Goal: Transaction & Acquisition: Download file/media

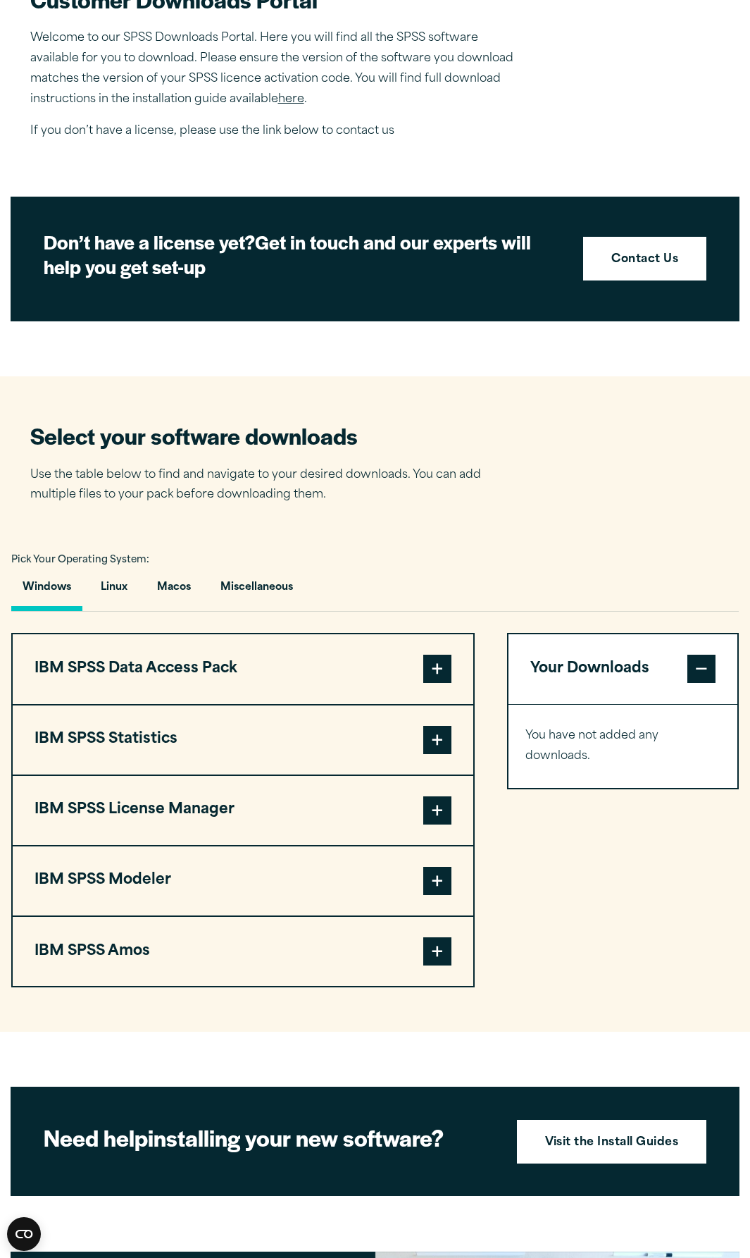
click at [435, 737] on span at bounding box center [437, 740] width 28 height 28
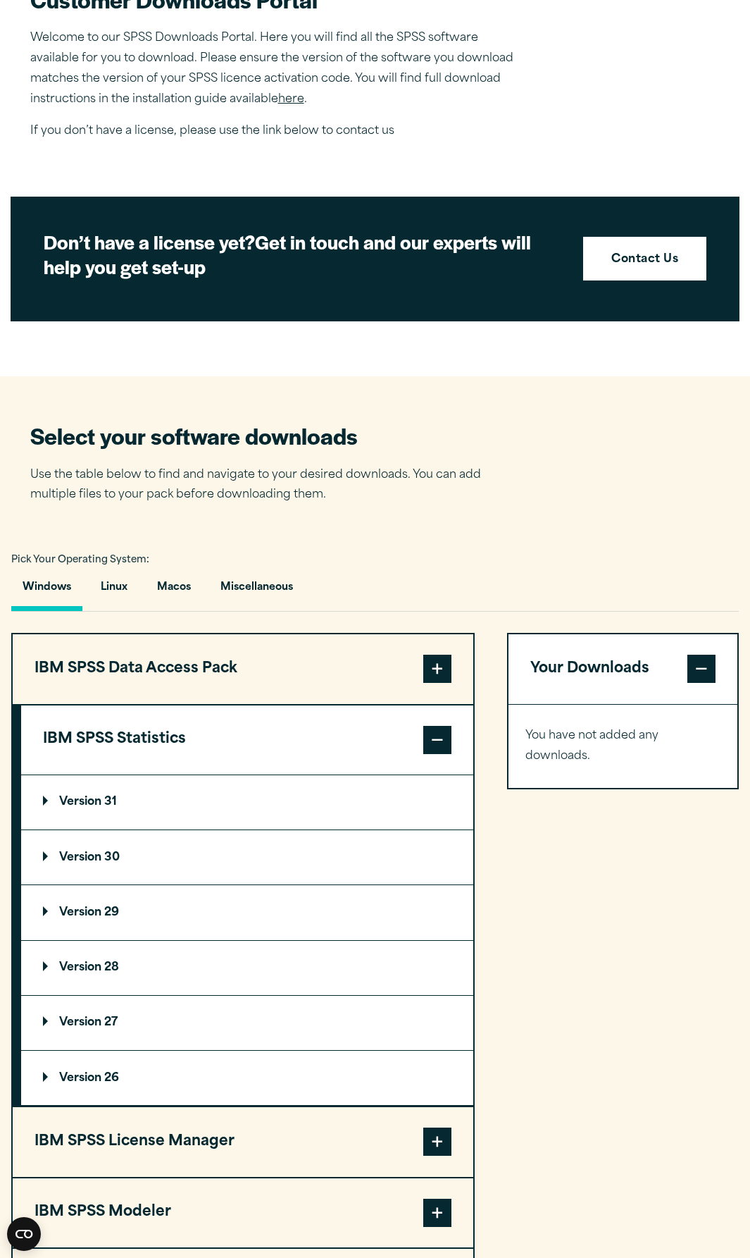
click at [120, 817] on summary "Version 31" at bounding box center [247, 802] width 452 height 54
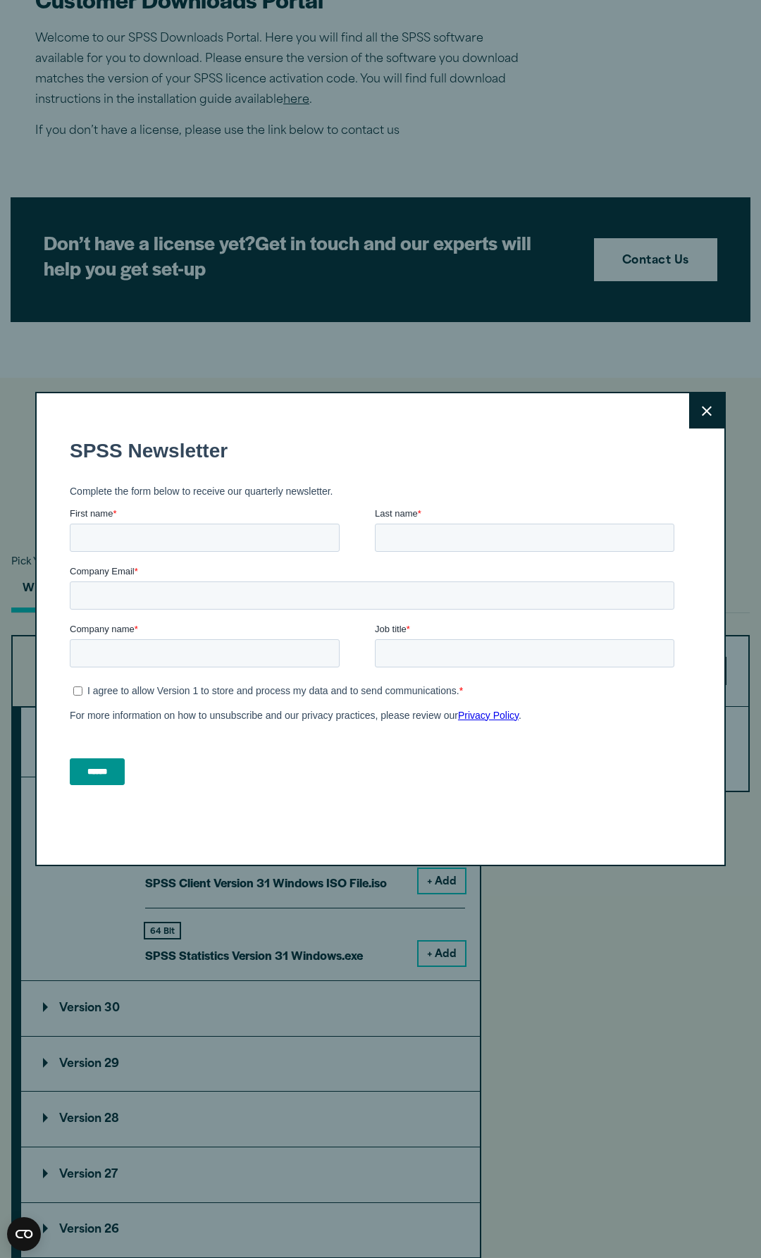
click at [707, 416] on button "Close" at bounding box center [706, 410] width 35 height 35
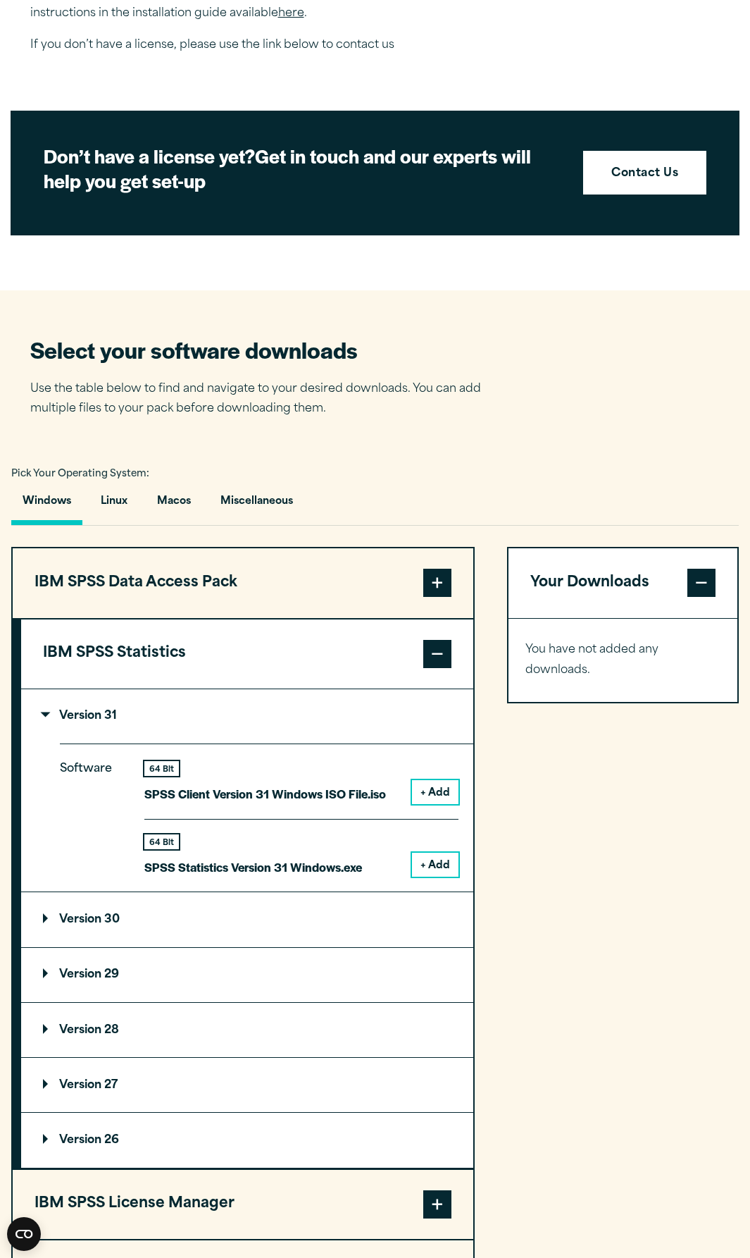
scroll to position [578, 0]
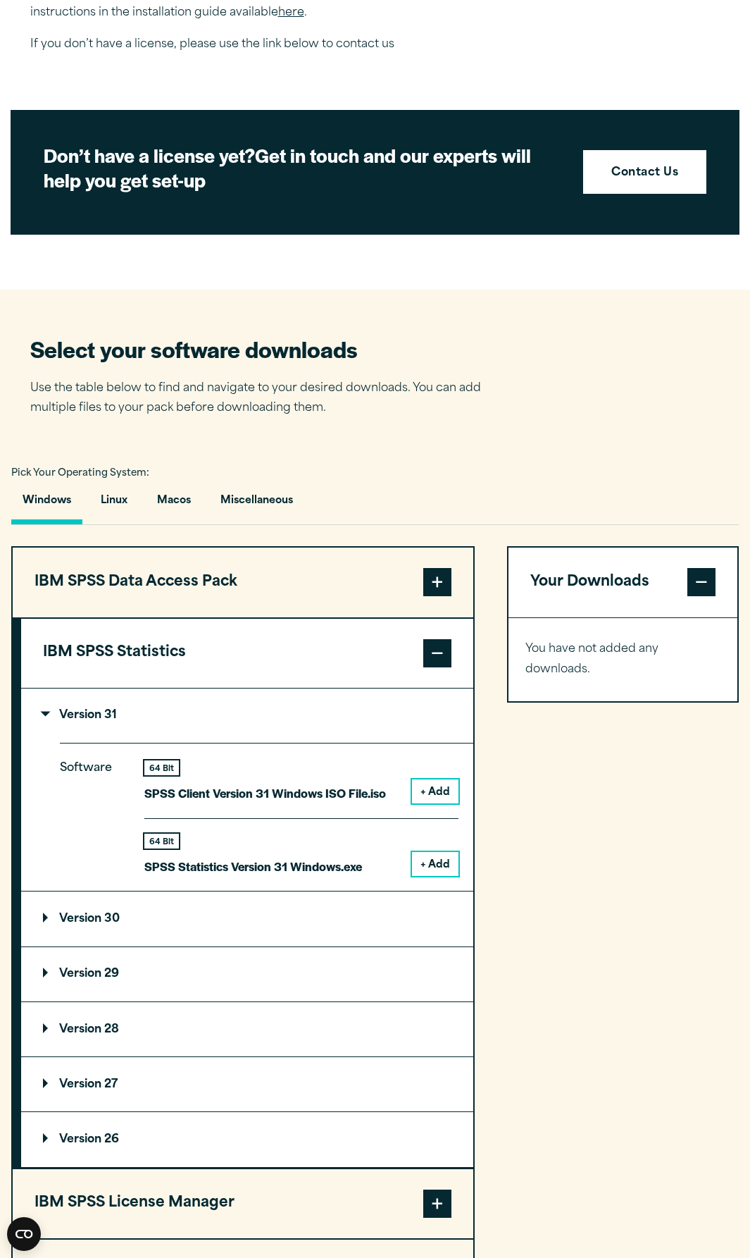
click at [444, 864] on button "+ Add" at bounding box center [435, 864] width 46 height 24
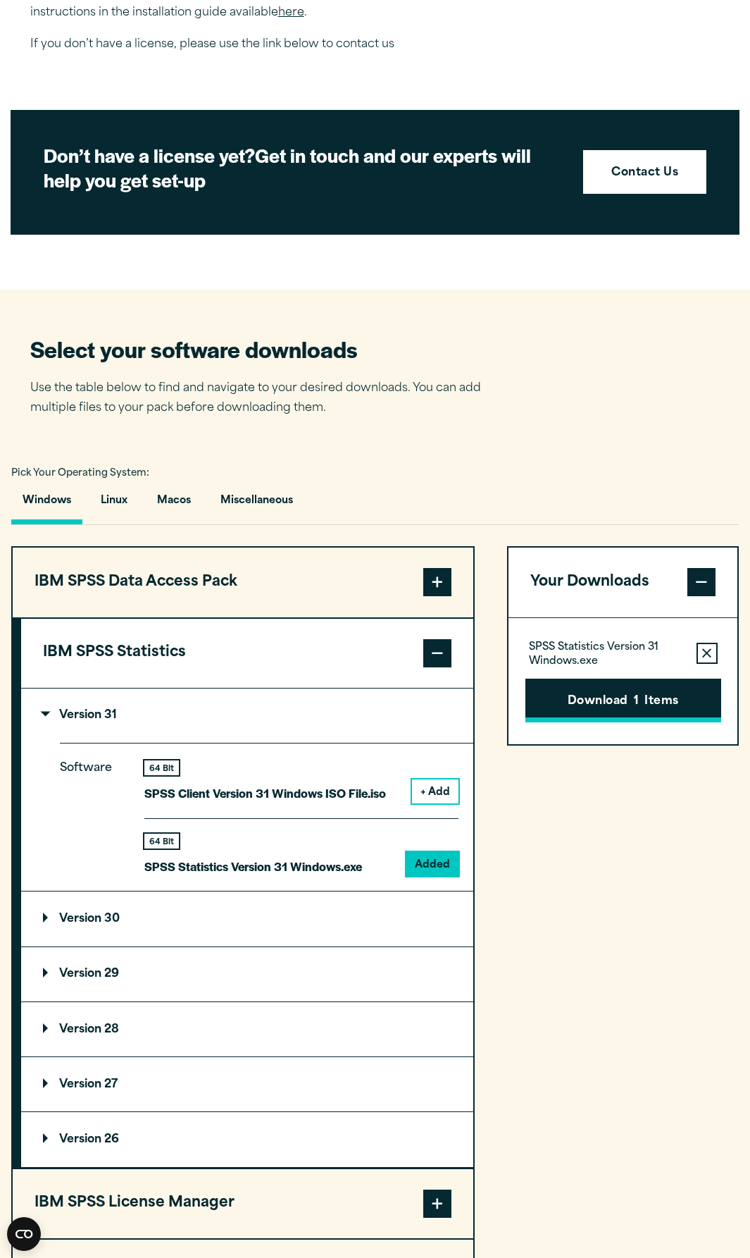
click at [604, 709] on button "Download 1 Items" at bounding box center [624, 700] width 196 height 44
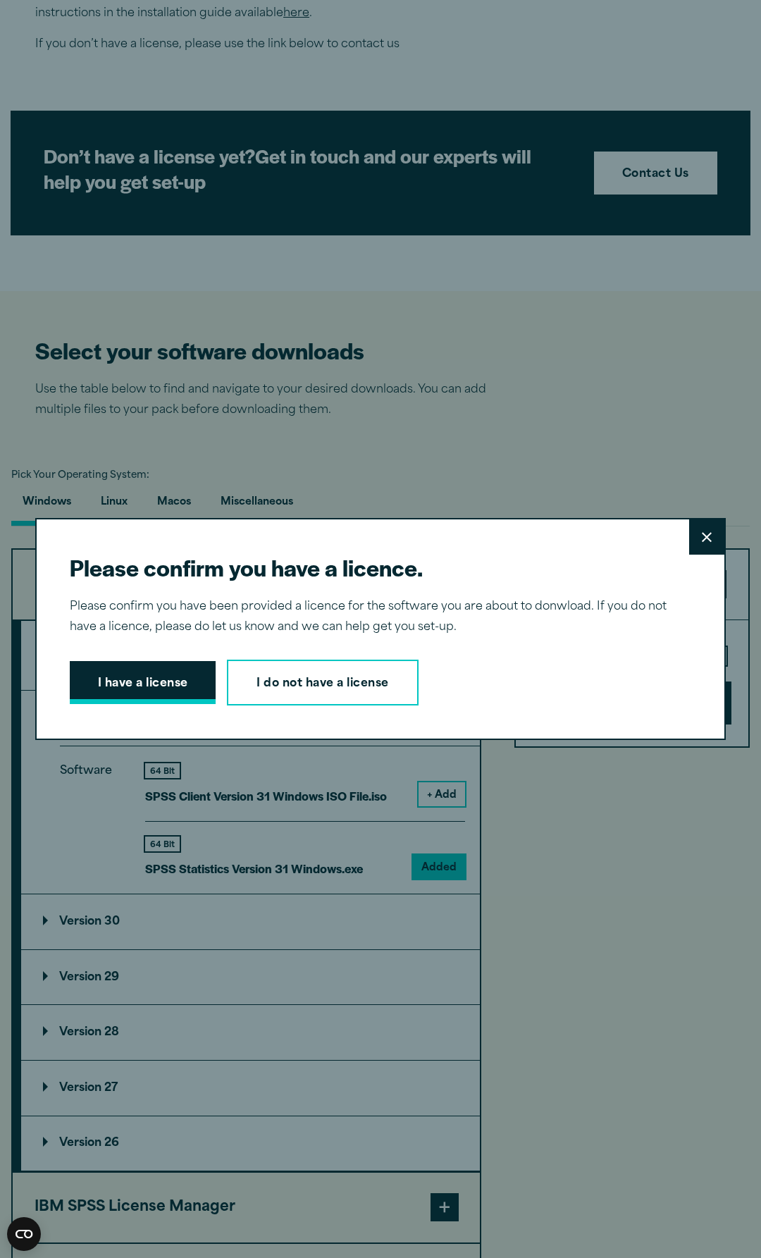
click at [185, 688] on button "I have a license" at bounding box center [143, 683] width 147 height 44
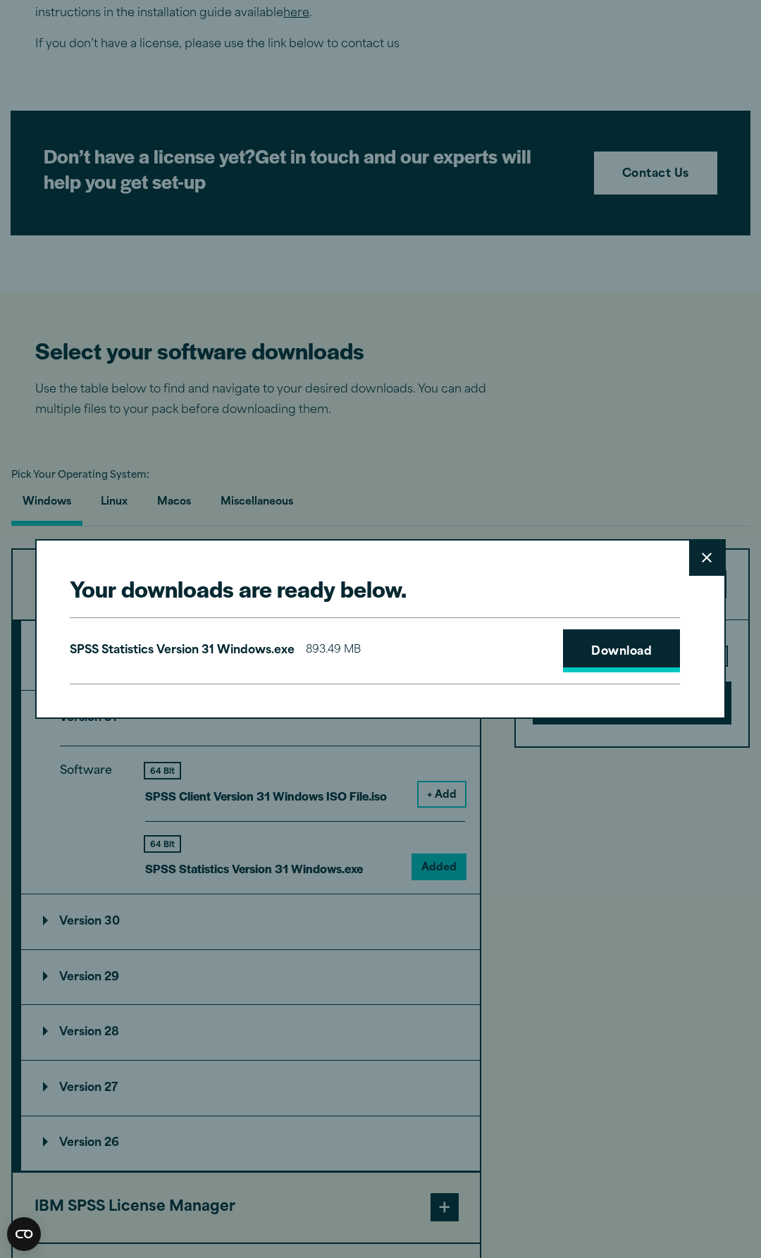
click at [619, 649] on link "Download" at bounding box center [621, 651] width 117 height 44
click at [702, 565] on button "Close" at bounding box center [706, 557] width 35 height 35
